Goal: Task Accomplishment & Management: Use online tool/utility

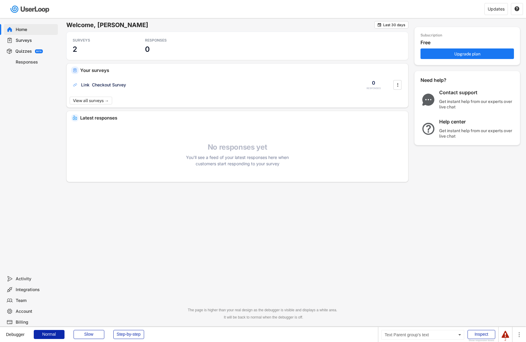
click at [25, 52] on div "Quizzes" at bounding box center [23, 51] width 17 height 6
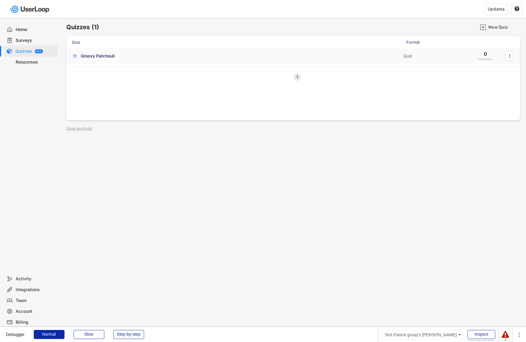
click at [89, 58] on div "Groovy Patchouli" at bounding box center [98, 56] width 34 height 6
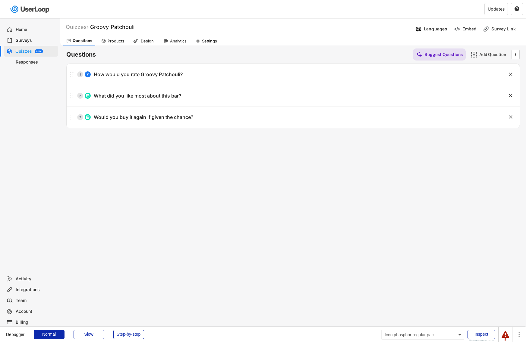
click at [105, 42] on icon at bounding box center [103, 41] width 5 height 5
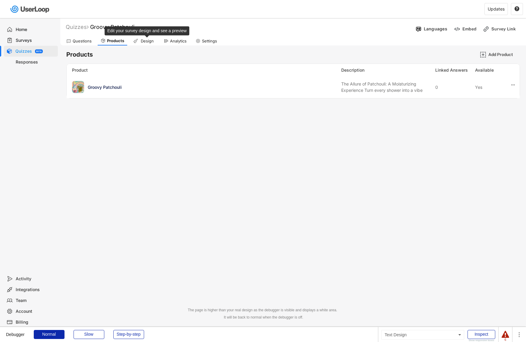
click at [139, 41] on div "Design" at bounding box center [146, 41] width 15 height 5
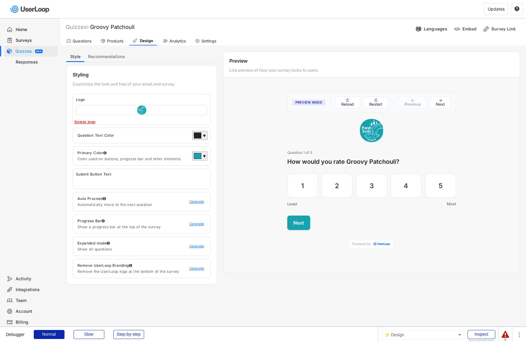
click at [181, 36] on div "Questions Products Design Analytics Settings" at bounding box center [292, 40] width 465 height 11
click at [183, 38] on div "Analytics" at bounding box center [174, 40] width 29 height 9
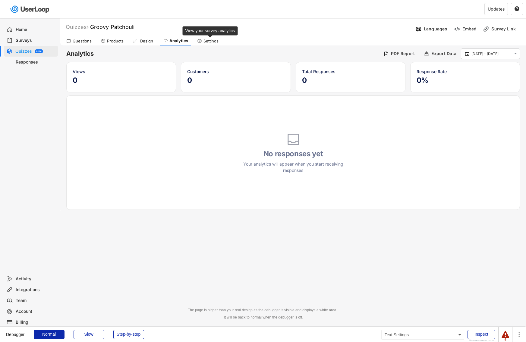
click at [204, 39] on div "Settings" at bounding box center [210, 41] width 15 height 5
select select ""daily""
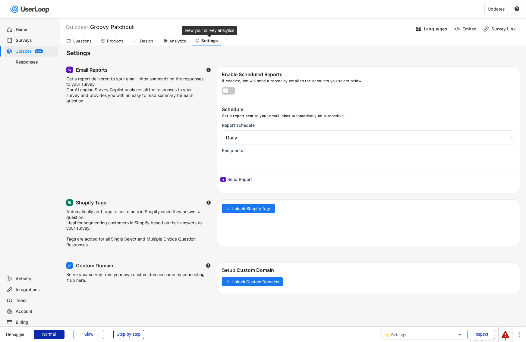
select select "1348695171700984260__LOOKUP__1759195244750x684092752853772400"
click at [81, 43] on div "Questions" at bounding box center [82, 41] width 19 height 5
